Goal: Task Accomplishment & Management: Manage account settings

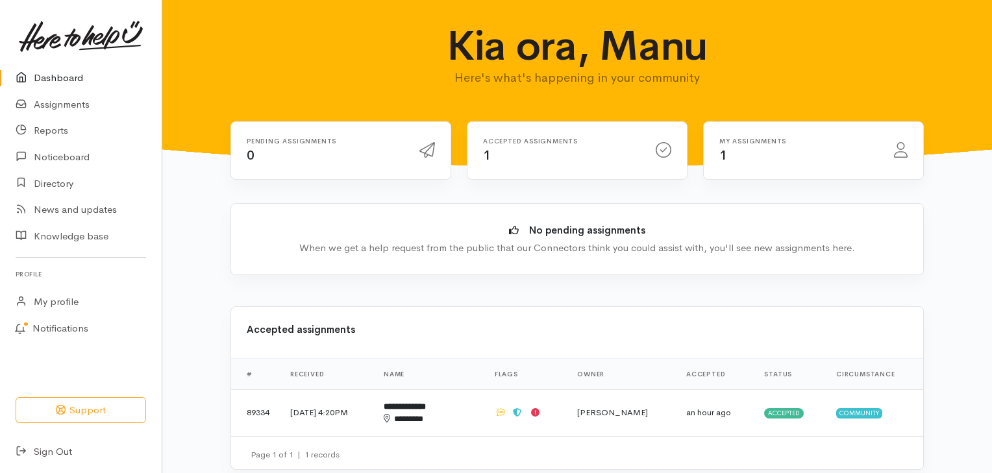
click at [72, 78] on link "Dashboard" at bounding box center [81, 78] width 162 height 27
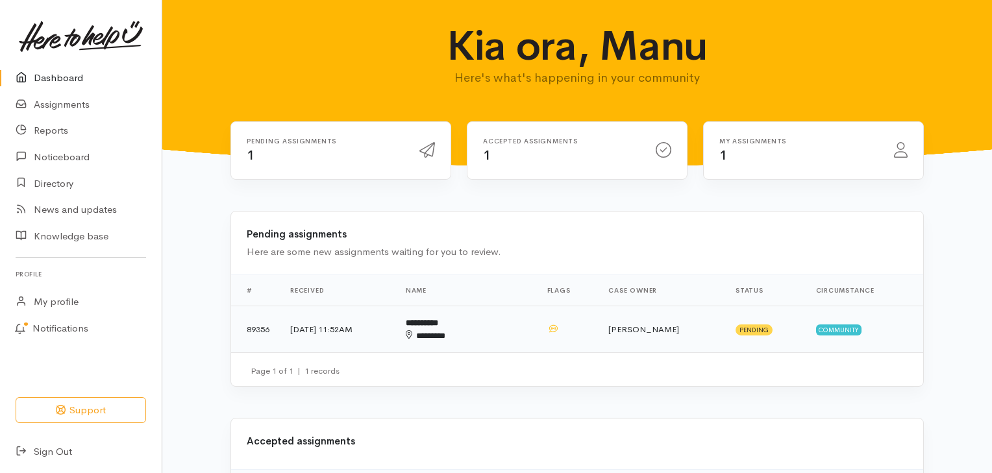
click at [438, 325] on b "**********" at bounding box center [422, 323] width 32 height 8
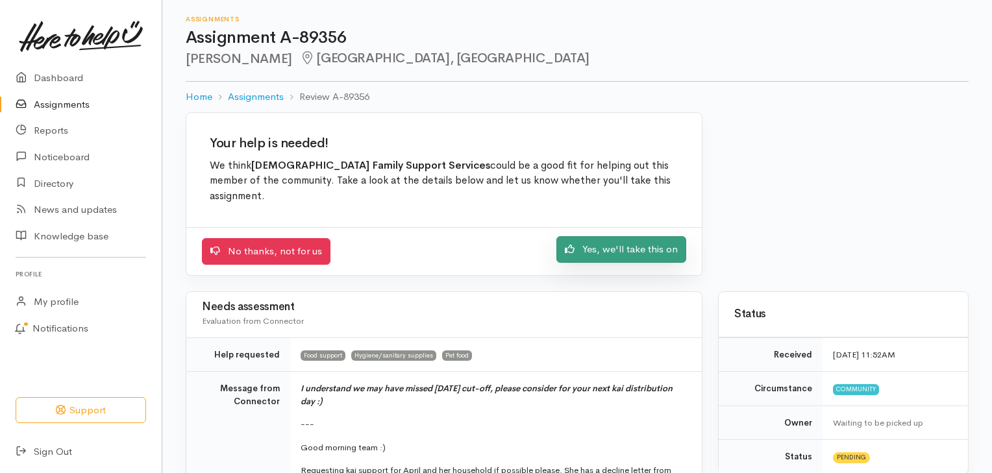
click at [603, 241] on link "Yes, we'll take this on" at bounding box center [621, 249] width 130 height 27
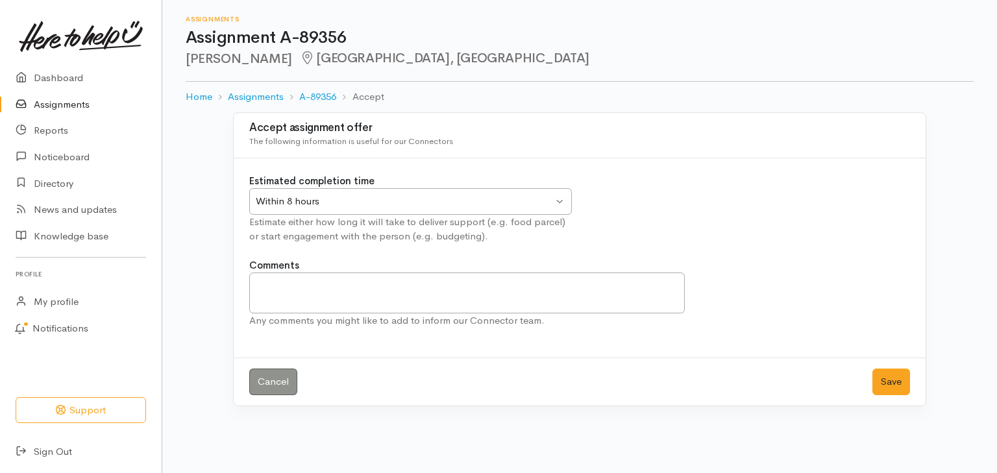
click at [402, 204] on div "Within 8 hours" at bounding box center [404, 201] width 297 height 15
click at [893, 379] on button "Save" at bounding box center [891, 382] width 38 height 27
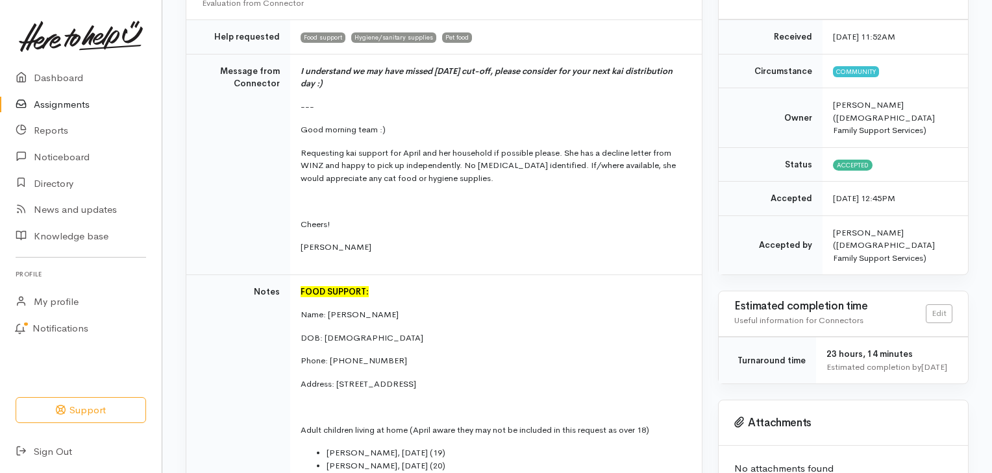
scroll to position [180, 0]
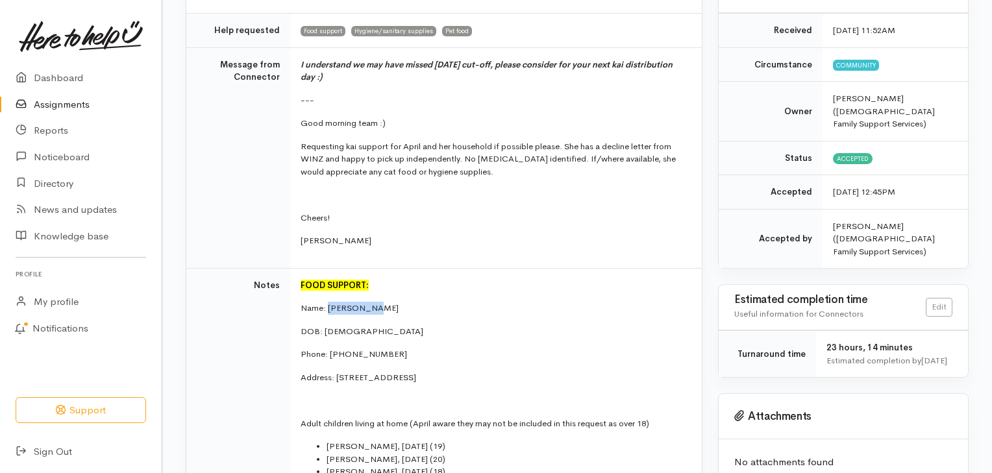
drag, startPoint x: 328, startPoint y: 291, endPoint x: 373, endPoint y: 292, distance: 44.8
click at [373, 302] on p "Name: [PERSON_NAME]" at bounding box center [493, 308] width 386 height 13
copy p "[PERSON_NAME]"
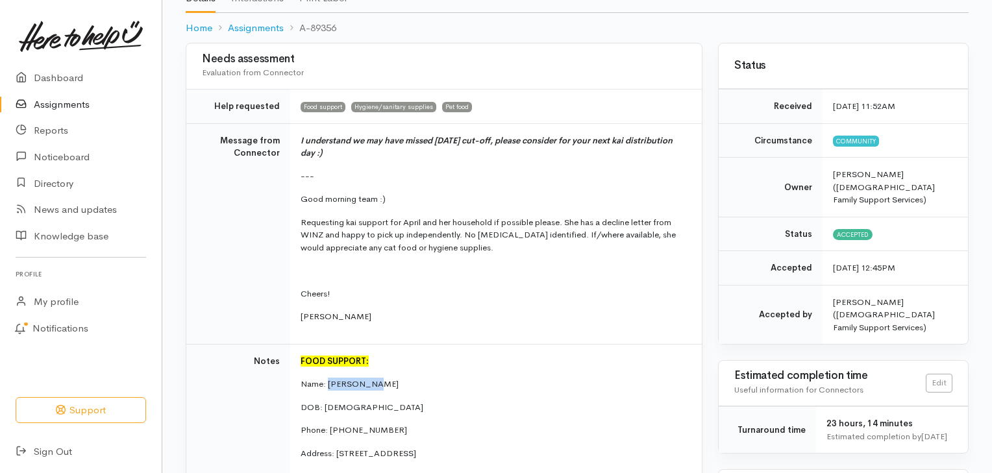
scroll to position [106, 0]
